Goal: Information Seeking & Learning: Check status

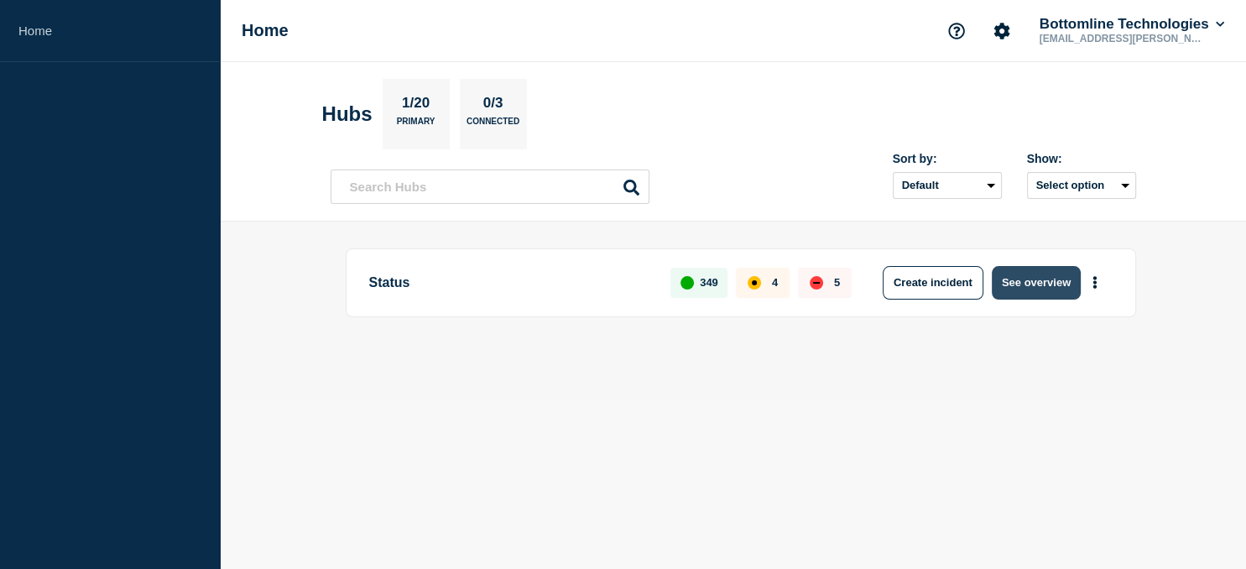
click at [1025, 282] on button "See overview" at bounding box center [1036, 283] width 89 height 34
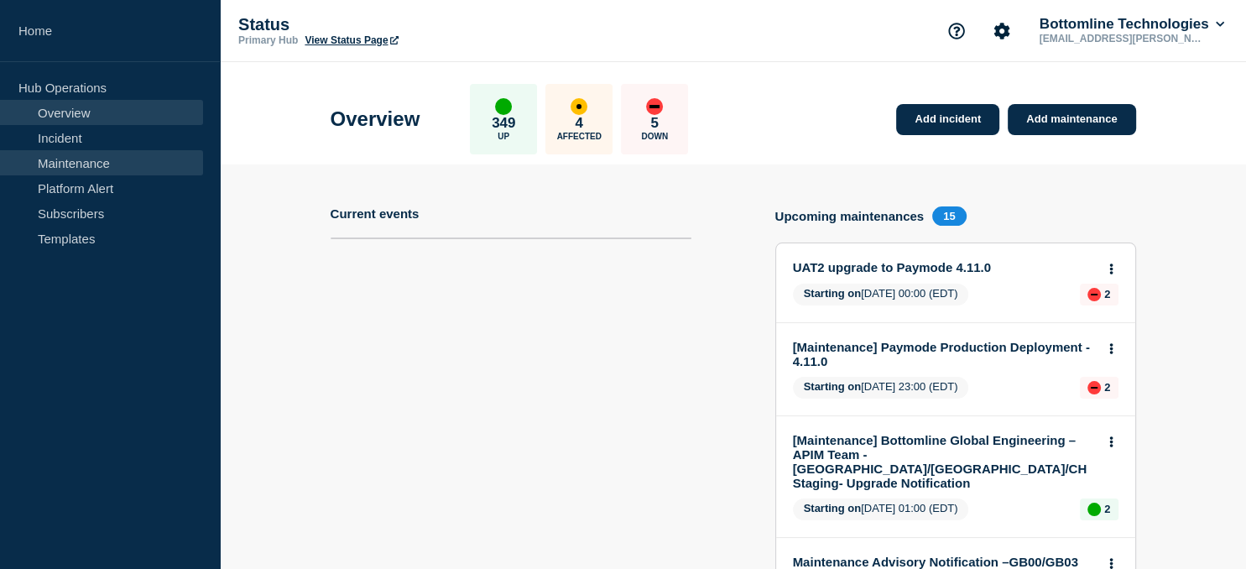
click at [68, 165] on link "Maintenance" at bounding box center [101, 162] width 203 height 25
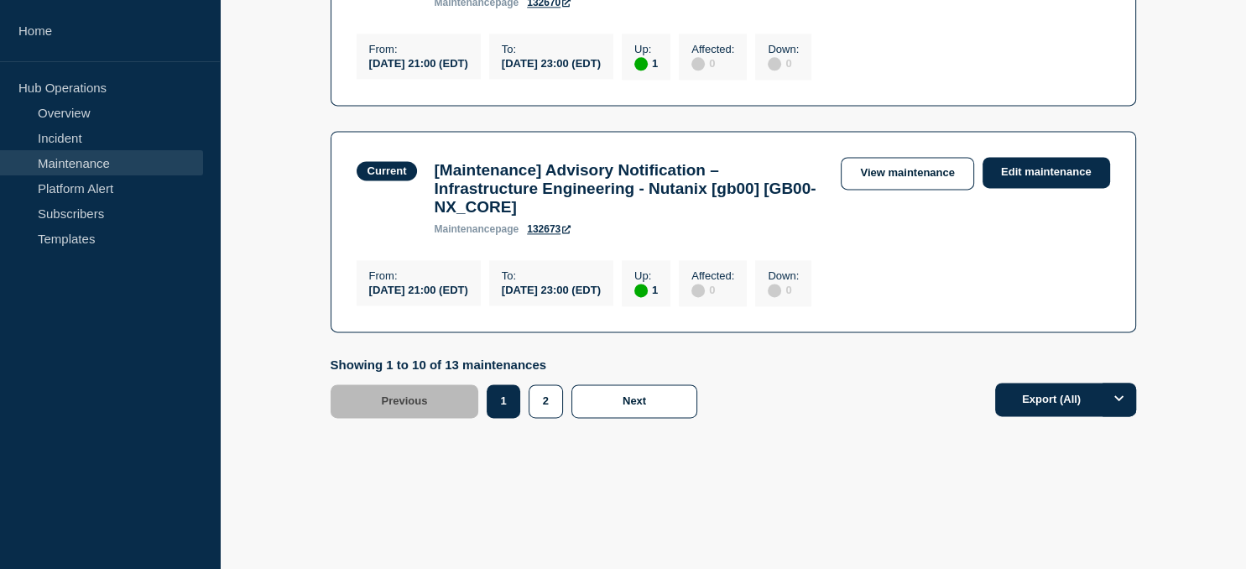
scroll to position [2309, 0]
click at [542, 418] on button "2" at bounding box center [546, 401] width 34 height 34
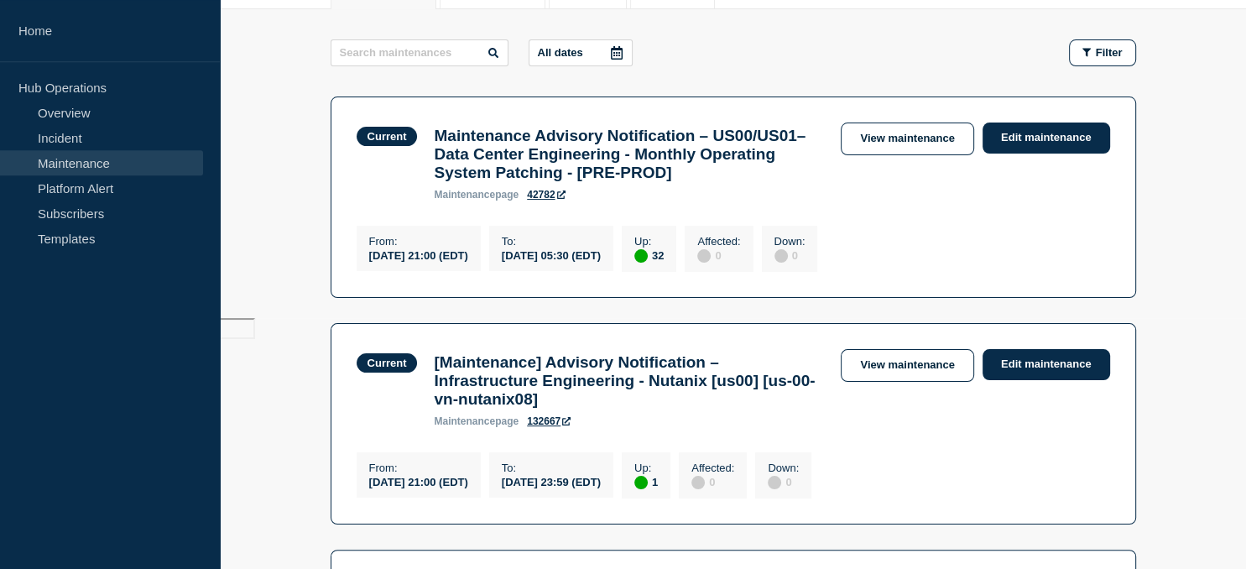
scroll to position [249, 0]
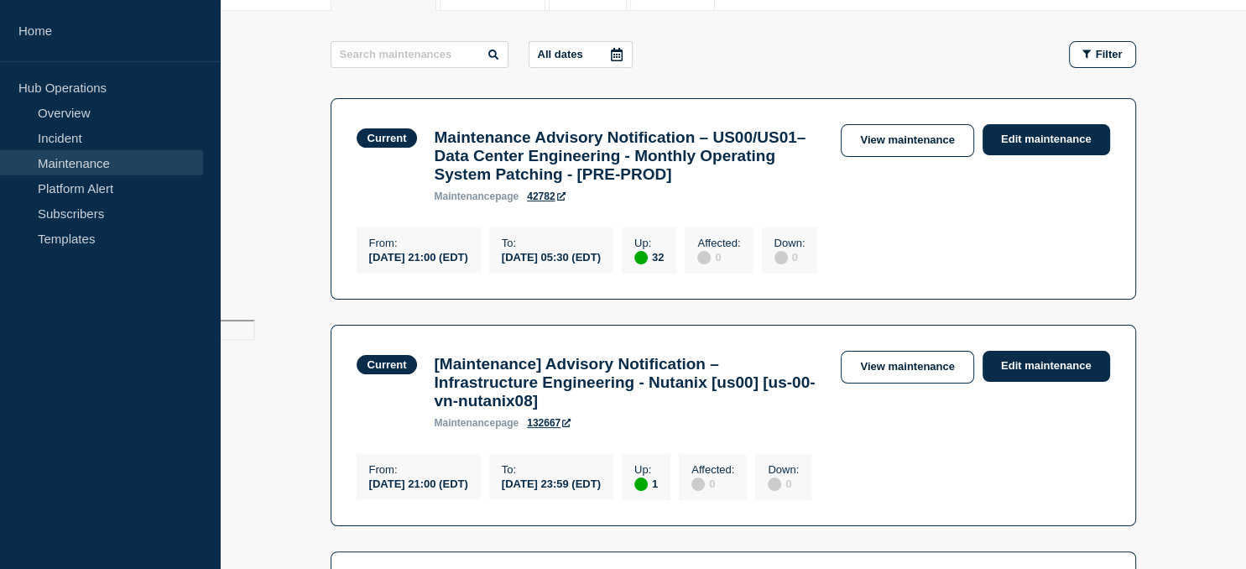
drag, startPoint x: 426, startPoint y: 128, endPoint x: 941, endPoint y: 271, distance: 534.8
click at [941, 271] on section "Current Maintenance Advisory Notification – US00/US01– Data Center Engineering …" at bounding box center [733, 198] width 805 height 201
copy section "View maintenance Edit maintenance From : [DATE] 21:00 (EDT) To : [DATE] 05:30 (…"
